Goal: Complete application form

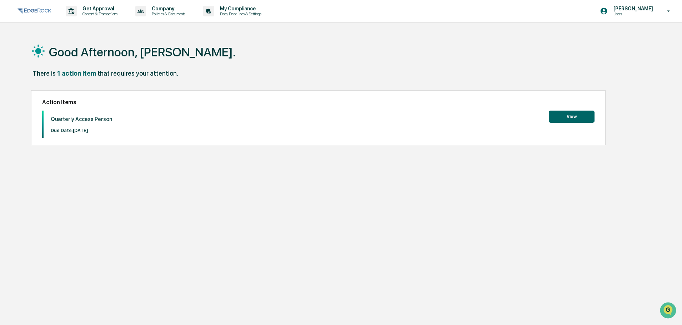
click at [558, 113] on button "View" at bounding box center [571, 117] width 46 height 12
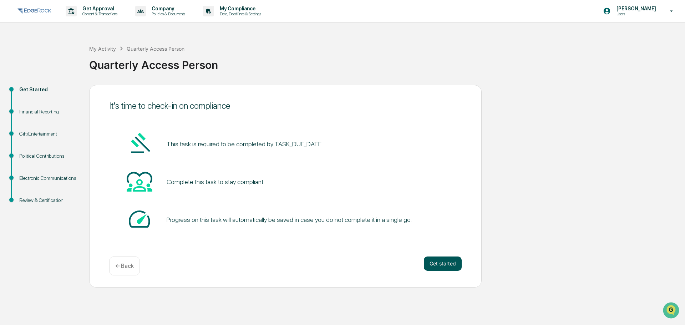
click at [445, 266] on button "Get started" at bounding box center [443, 264] width 38 height 14
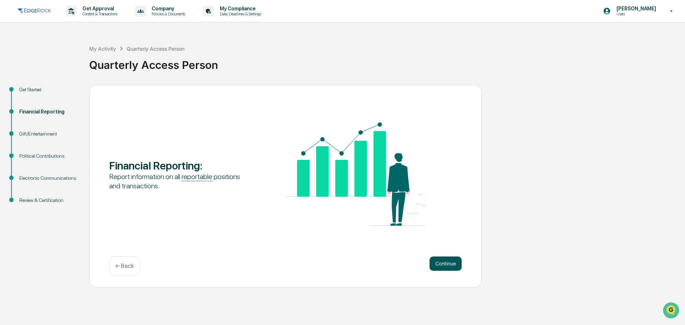
click at [453, 265] on button "Continue" at bounding box center [446, 264] width 32 height 14
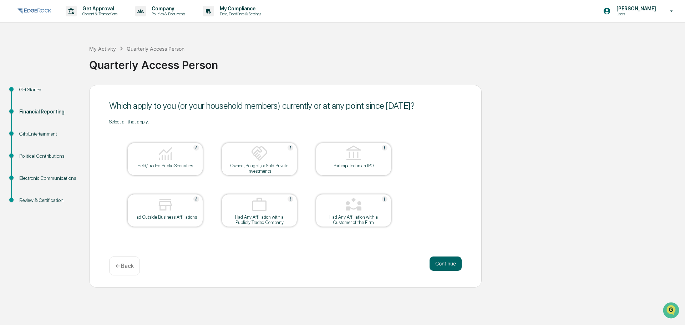
click at [355, 59] on div "Quarterly Access Person" at bounding box center [385, 62] width 592 height 19
click at [368, 215] on div "Had Any Affiliation with a Customer of the Firm" at bounding box center [354, 219] width 64 height 11
click at [172, 152] on img at bounding box center [165, 153] width 17 height 17
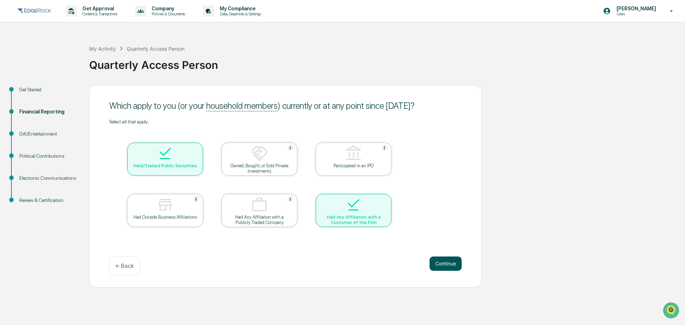
click at [438, 264] on button "Continue" at bounding box center [446, 264] width 32 height 14
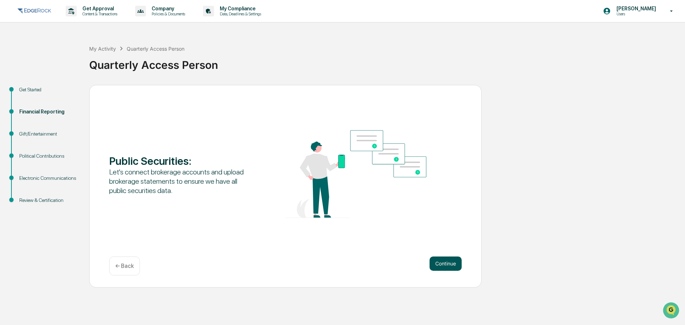
click at [440, 264] on button "Continue" at bounding box center [446, 264] width 32 height 14
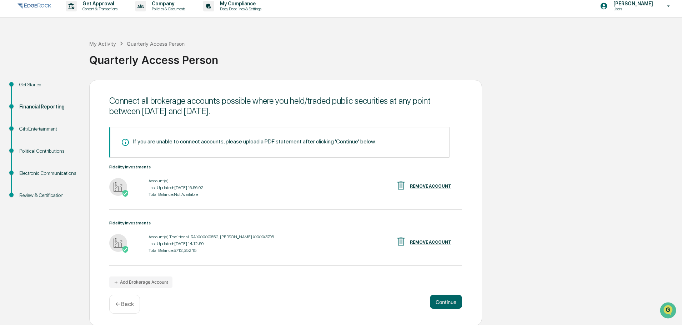
scroll to position [6, 0]
